Goal: Information Seeking & Learning: Learn about a topic

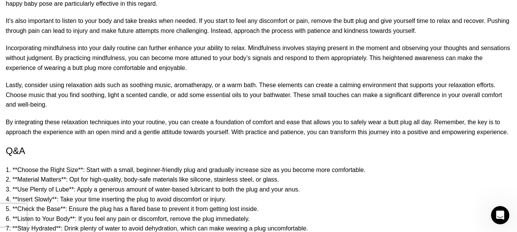
scroll to position [3741, 0]
